Goal: Task Accomplishment & Management: Complete application form

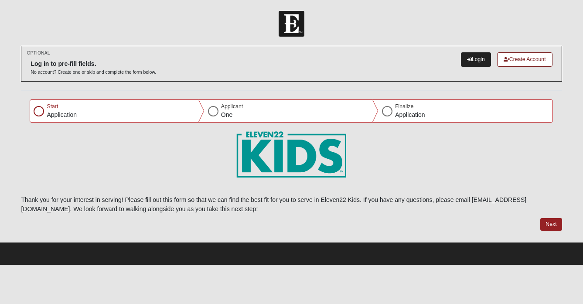
click at [468, 59] on link "Login" at bounding box center [476, 59] width 30 height 14
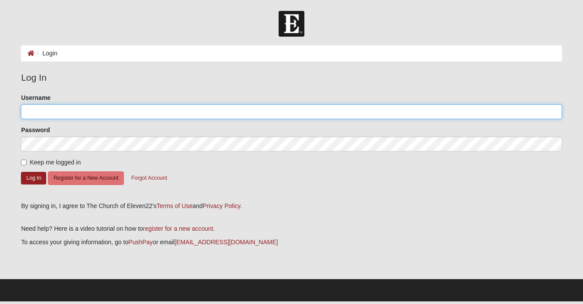
type input "[PERSON_NAME]"
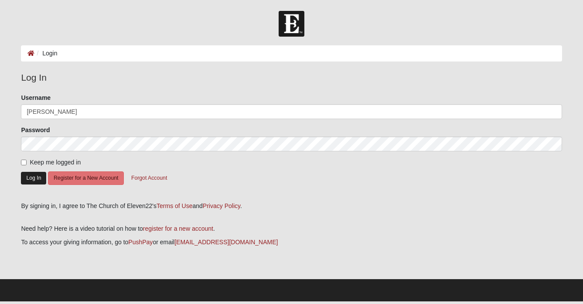
click at [35, 183] on button "Log In" at bounding box center [33, 178] width 25 height 13
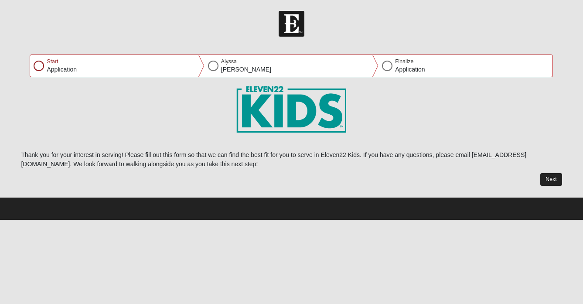
click at [547, 181] on button "Next" at bounding box center [550, 179] width 21 height 13
select select "10"
select select "27"
select select "1991"
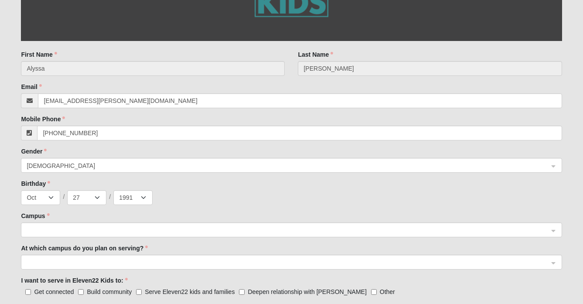
scroll to position [249, 0]
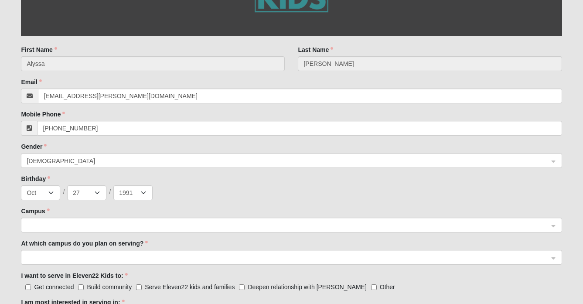
click at [334, 226] on span at bounding box center [287, 226] width 521 height 10
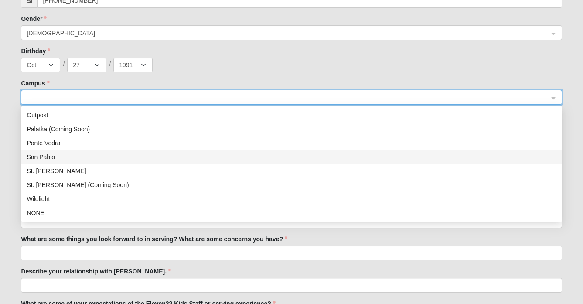
scroll to position [126, 0]
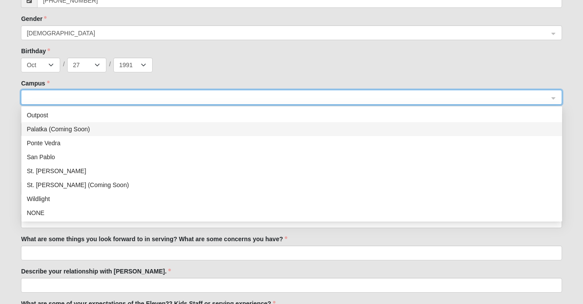
click at [254, 134] on div "Palatka (Coming Soon)" at bounding box center [291, 129] width 541 height 14
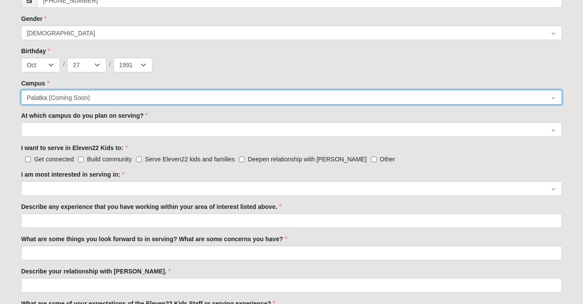
click at [110, 127] on span at bounding box center [287, 130] width 521 height 10
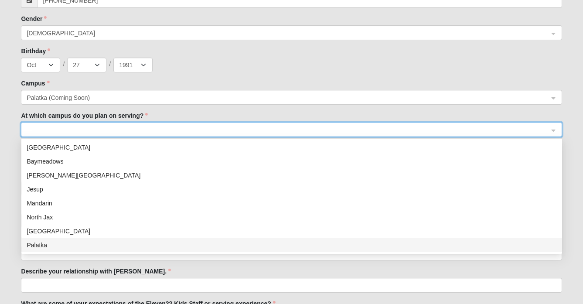
click at [66, 243] on div "Palatka" at bounding box center [292, 245] width 530 height 10
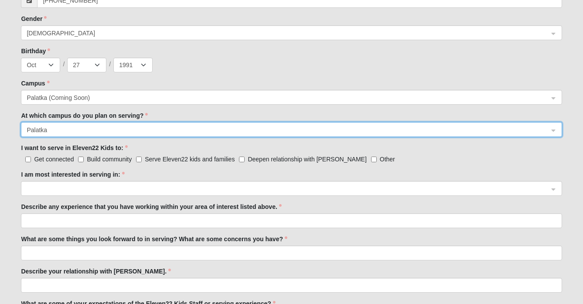
click at [62, 161] on span "Get connected" at bounding box center [54, 159] width 40 height 7
click at [31, 161] on input "Get connected" at bounding box center [28, 160] width 6 height 6
checkbox input "true"
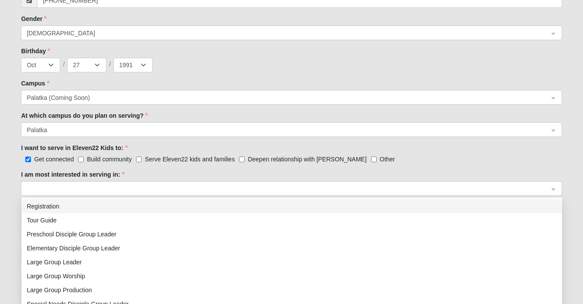
click at [61, 188] on span at bounding box center [287, 189] width 521 height 10
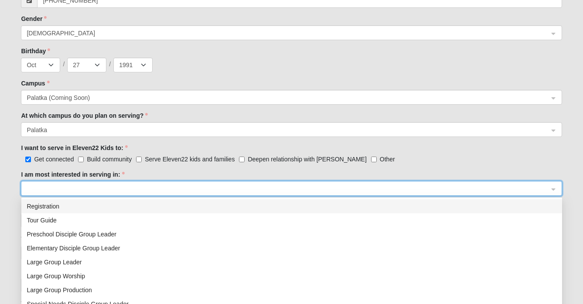
scroll to position [379, 0]
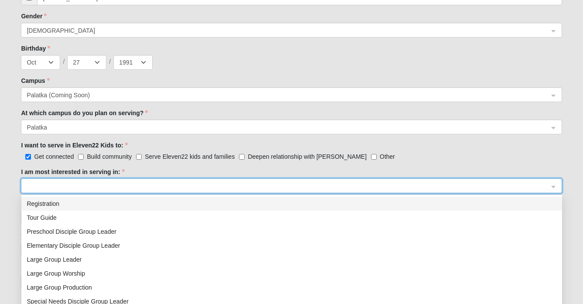
click at [60, 201] on div "Registration" at bounding box center [292, 204] width 530 height 10
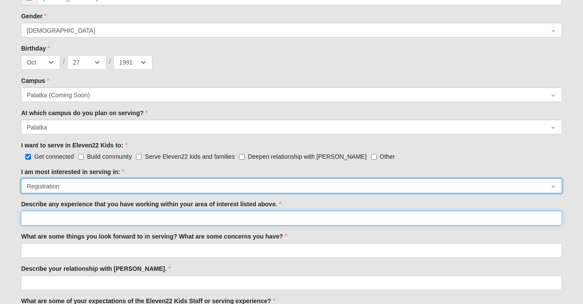
click at [63, 215] on input "Describe any experience that you have working within your area of interest list…" at bounding box center [291, 218] width 541 height 15
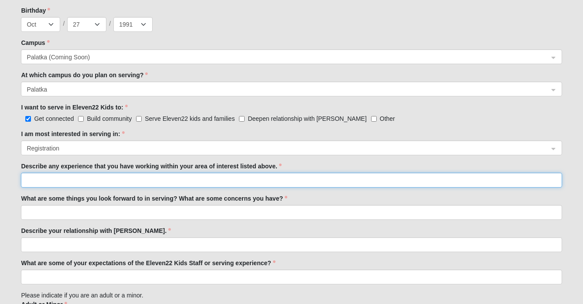
scroll to position [426, 0]
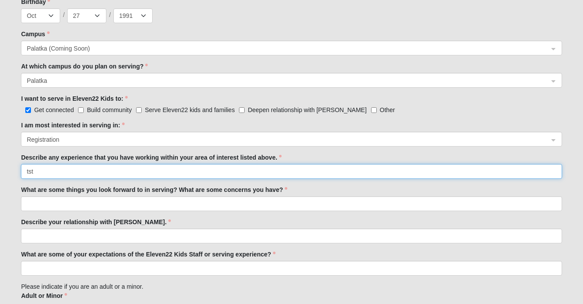
type input "tst"
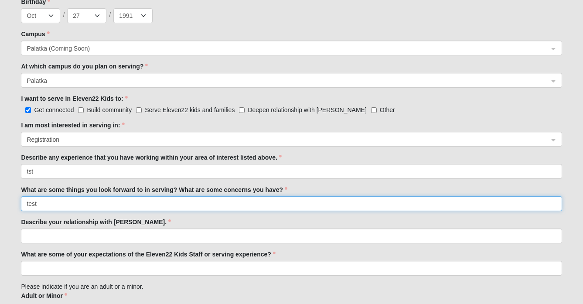
type input "test"
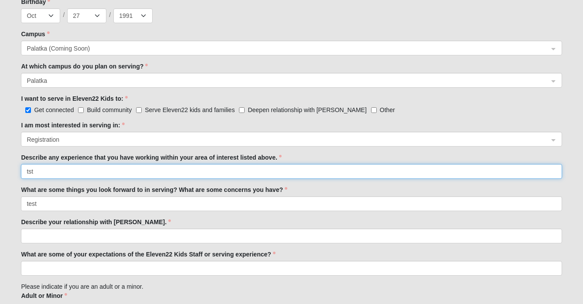
click at [30, 171] on input "tst" at bounding box center [291, 171] width 541 height 15
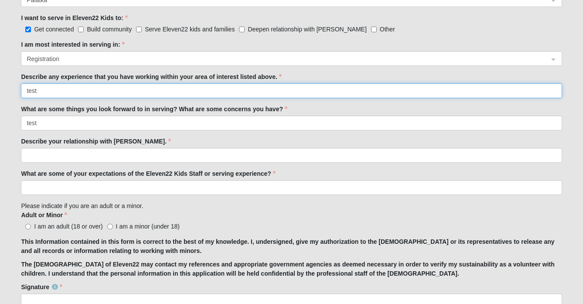
scroll to position [516, 0]
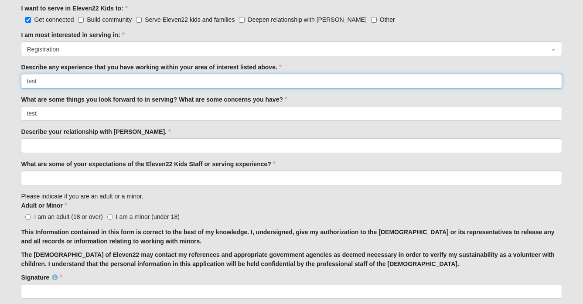
type input "test"
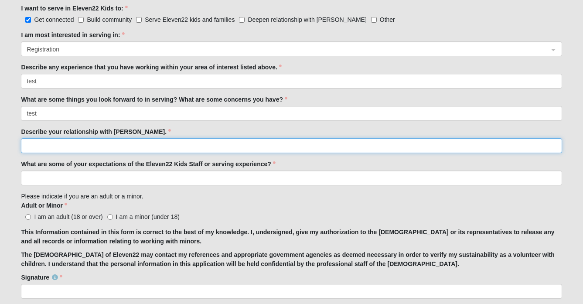
click at [191, 145] on input "Describe your relationship with Jesus." at bounding box center [291, 145] width 541 height 15
type input "test"
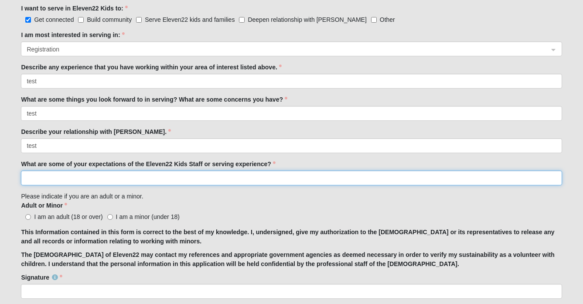
click at [186, 175] on input "What are some of your expectations of the Eleven22 Kids Staff or serving experi…" at bounding box center [291, 177] width 541 height 15
type input "test"
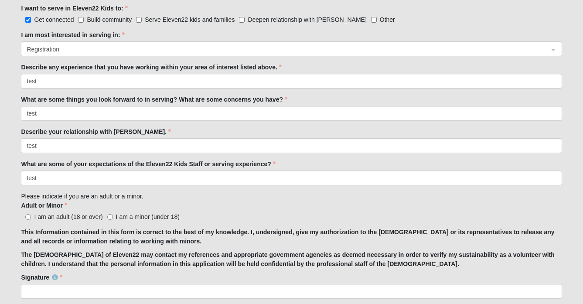
click at [88, 213] on span "I am an adult (18 or over)" at bounding box center [68, 216] width 68 height 7
click at [31, 214] on over\) "I am an adult (18 or over)" at bounding box center [28, 217] width 6 height 6
radio over\) "true"
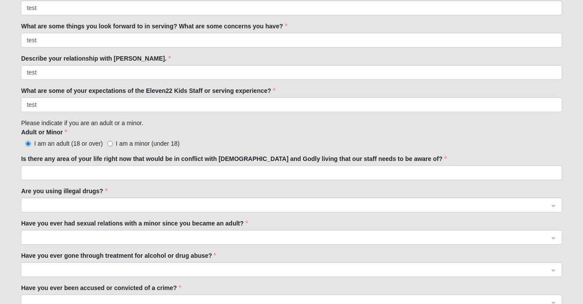
scroll to position [590, 0]
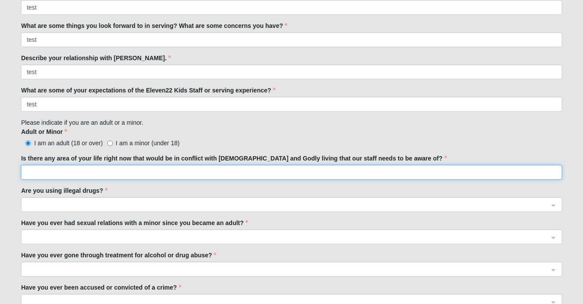
click at [116, 175] on input "Is there any area of your life right now that would be in conflict with biblica…" at bounding box center [291, 172] width 541 height 15
click at [105, 204] on span at bounding box center [287, 205] width 521 height 10
type input "test"
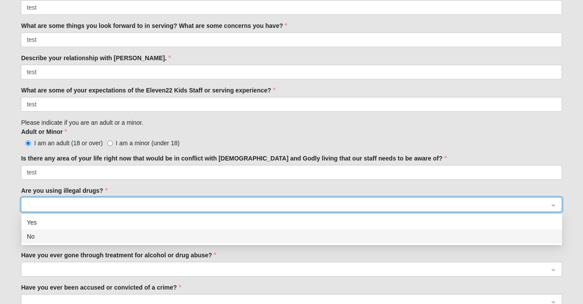
click at [95, 234] on div "No" at bounding box center [292, 237] width 530 height 10
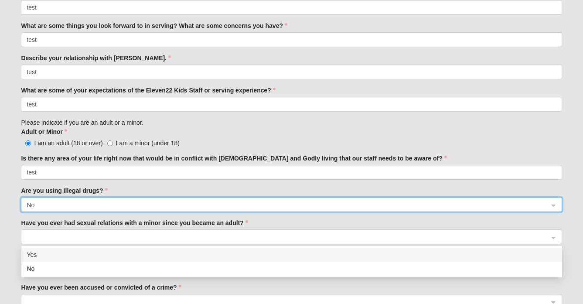
click at [95, 234] on span at bounding box center [287, 237] width 521 height 10
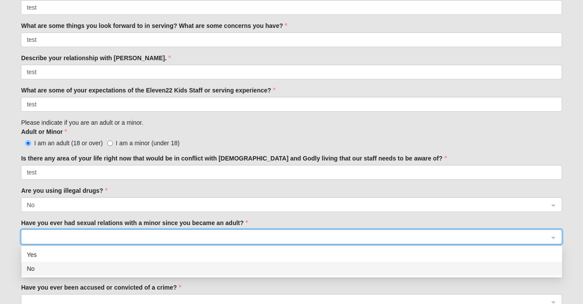
click at [82, 265] on div "No" at bounding box center [292, 269] width 530 height 10
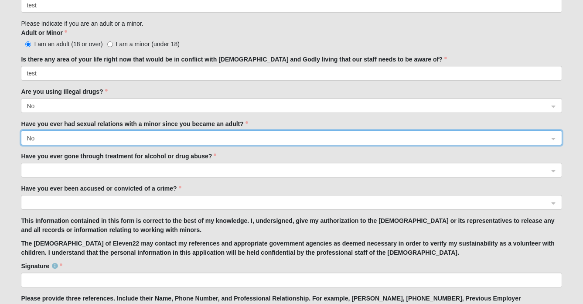
scroll to position [689, 0]
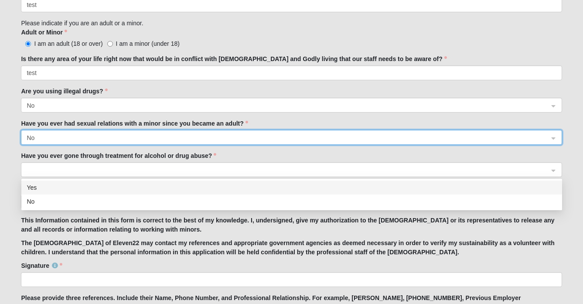
click at [103, 172] on span at bounding box center [287, 170] width 521 height 10
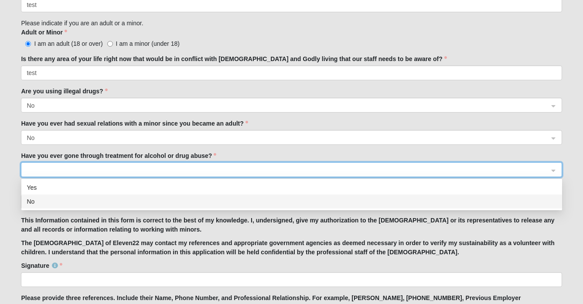
click at [90, 203] on div "No" at bounding box center [292, 202] width 530 height 10
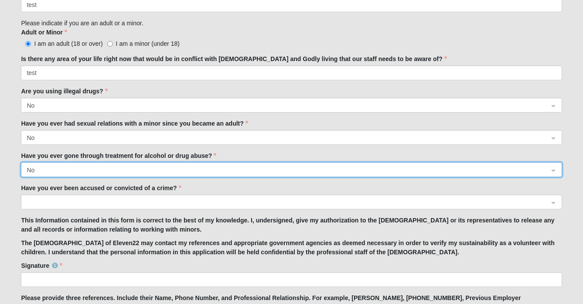
click at [94, 202] on span at bounding box center [287, 203] width 521 height 10
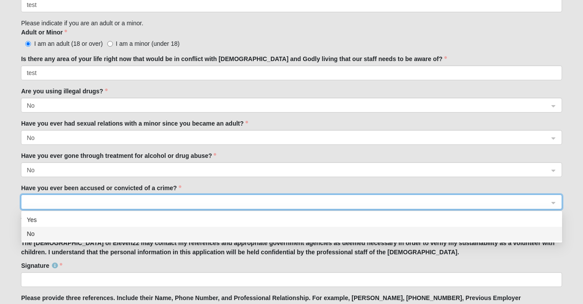
click at [82, 235] on div "No" at bounding box center [292, 234] width 530 height 10
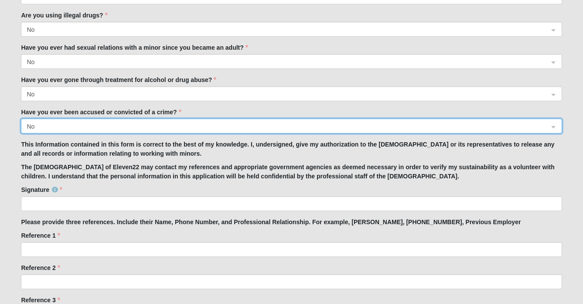
scroll to position [771, 0]
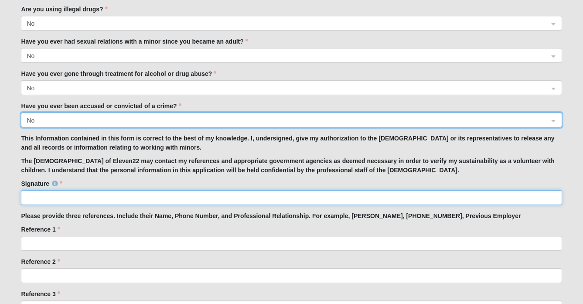
click at [89, 200] on input "Signature" at bounding box center [291, 197] width 541 height 15
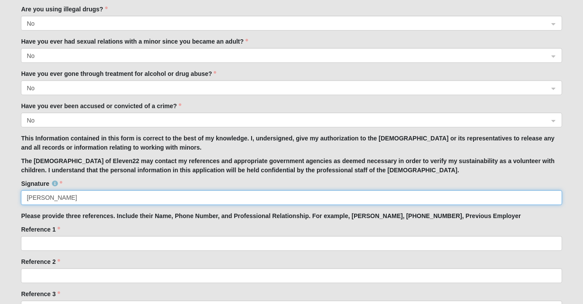
type input "Alyssa Bates"
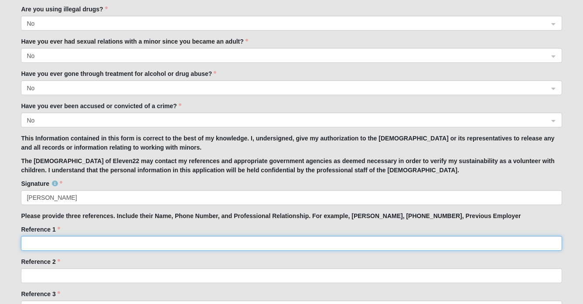
click at [93, 245] on input "Reference 1" at bounding box center [291, 243] width 541 height 15
type input "test"
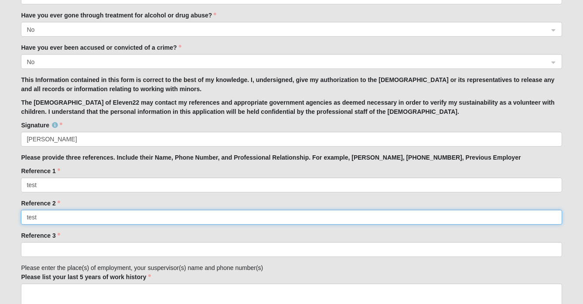
scroll to position [848, 0]
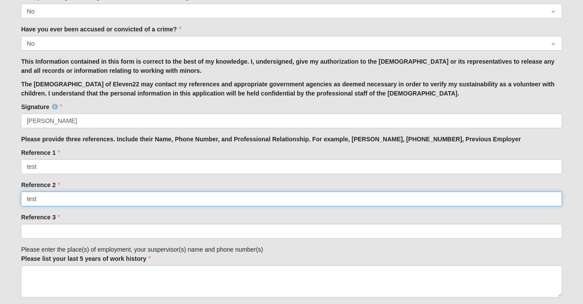
type input "test"
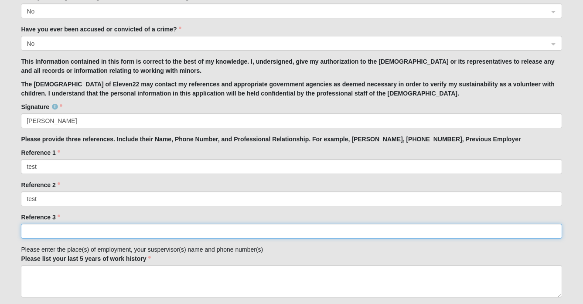
click at [95, 232] on input "Reference 3" at bounding box center [291, 231] width 541 height 15
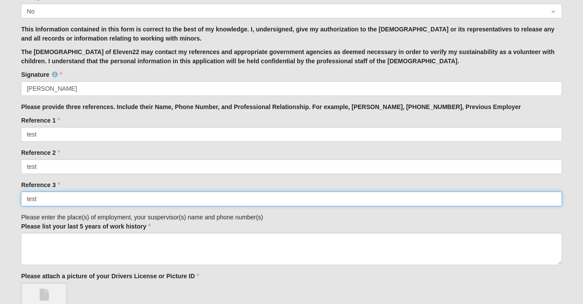
scroll to position [911, 0]
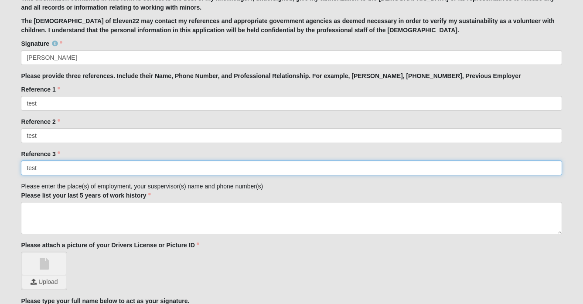
type input "test"
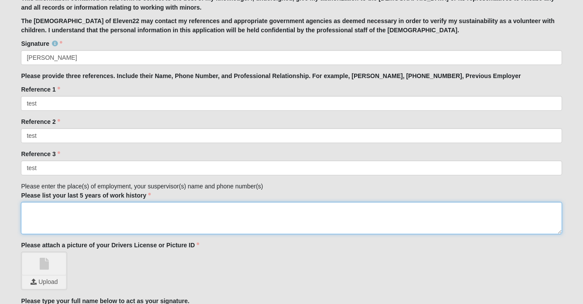
click at [102, 214] on textarea "Please list your last 5 years of work history" at bounding box center [291, 218] width 541 height 32
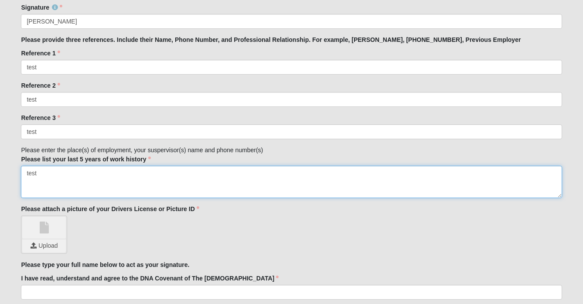
scroll to position [984, 0]
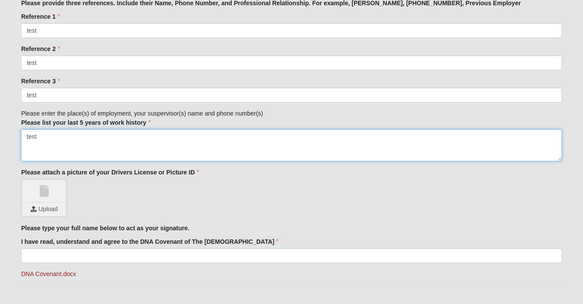
type textarea "test"
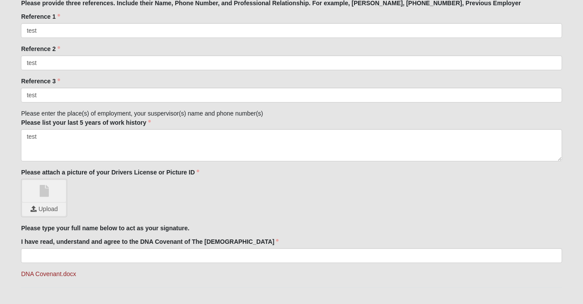
click at [49, 201] on span at bounding box center [44, 191] width 44 height 22
click at [48, 201] on span at bounding box center [44, 191] width 44 height 22
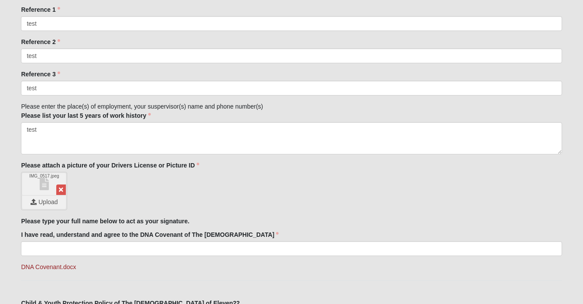
scroll to position [992, 0]
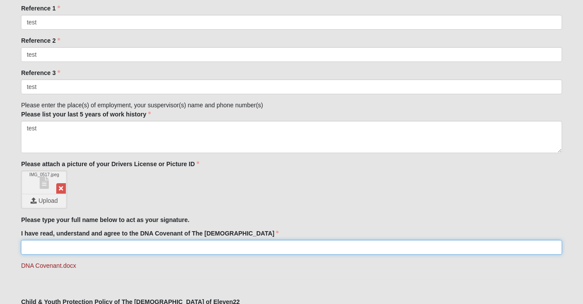
click at [240, 249] on input "I have read, understand and agree to the DNA Covenant of The Church of Eleven22" at bounding box center [291, 247] width 541 height 15
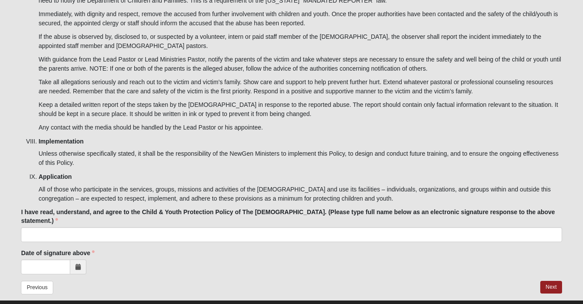
scroll to position [2905, 0]
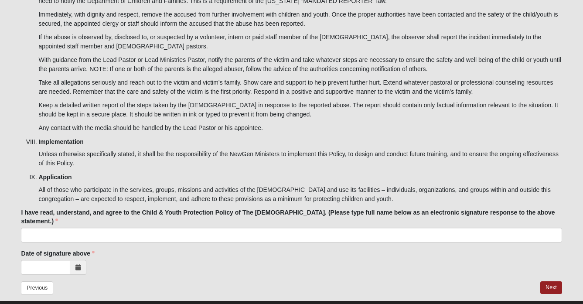
type input "Alyssa Bates"
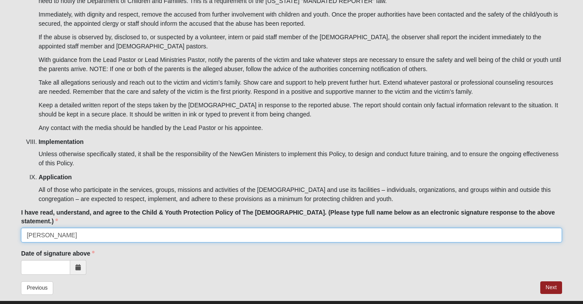
type input "Alyssa Bates"
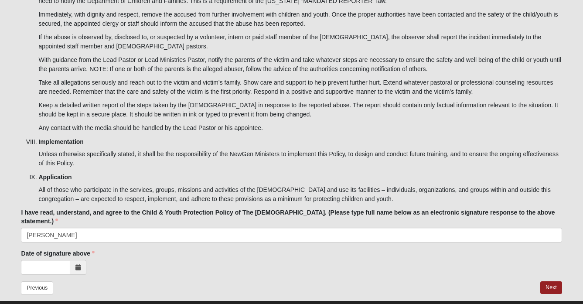
click at [78, 260] on span at bounding box center [78, 267] width 16 height 15
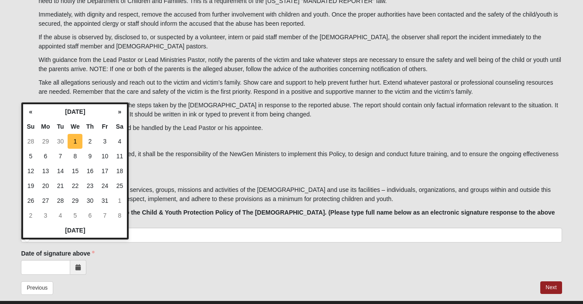
click at [77, 139] on td "1" at bounding box center [75, 141] width 15 height 15
type input "10/01/2025"
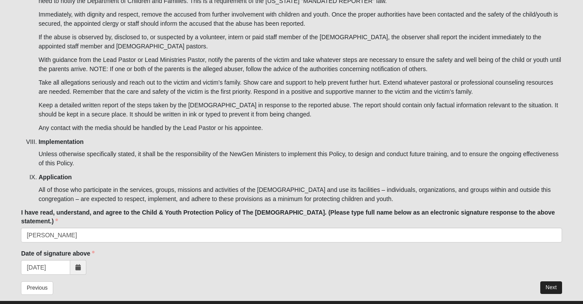
click at [550, 281] on button "Next" at bounding box center [550, 287] width 21 height 13
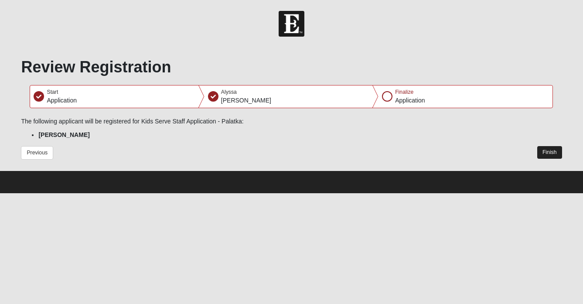
click at [558, 151] on button "Finish" at bounding box center [549, 152] width 25 height 13
